Goal: Find contact information: Find contact information

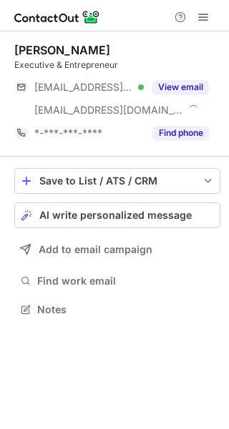
scroll to position [299, 229]
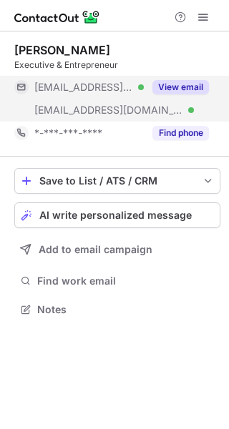
click at [180, 92] on button "View email" at bounding box center [180, 87] width 56 height 14
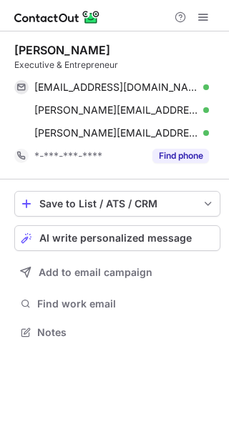
scroll to position [322, 229]
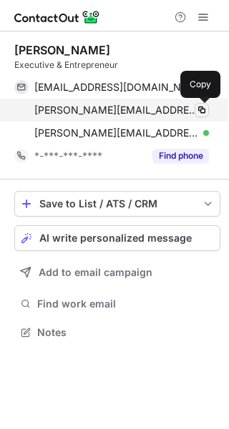
click at [199, 109] on span at bounding box center [201, 109] width 11 height 11
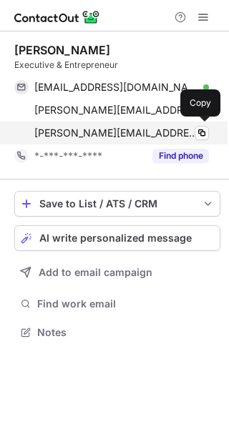
scroll to position [322, 229]
click at [196, 131] on span at bounding box center [201, 132] width 11 height 11
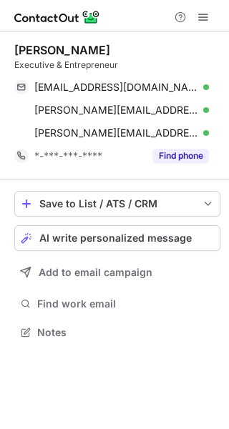
scroll to position [322, 229]
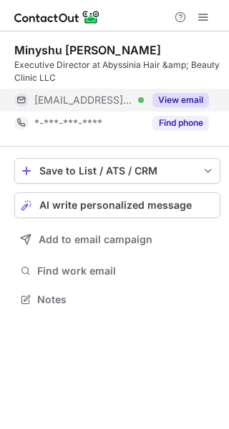
scroll to position [289, 229]
click at [160, 95] on button "View email" at bounding box center [180, 100] width 56 height 14
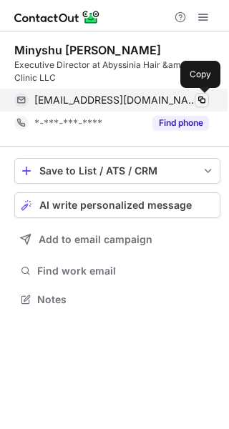
click at [197, 99] on span at bounding box center [201, 99] width 11 height 11
